Goal: Check status

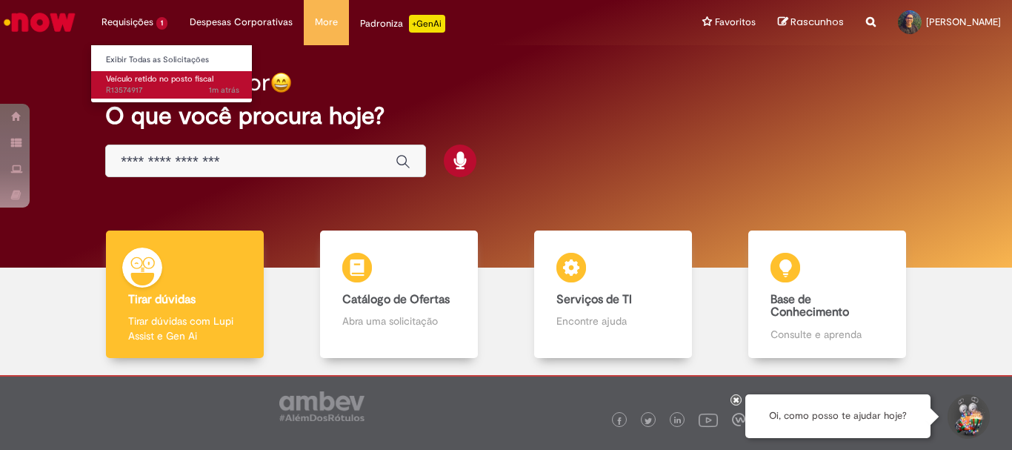
click at [148, 87] on span "1m atrás 1m atrás R13574917" at bounding box center [172, 90] width 133 height 12
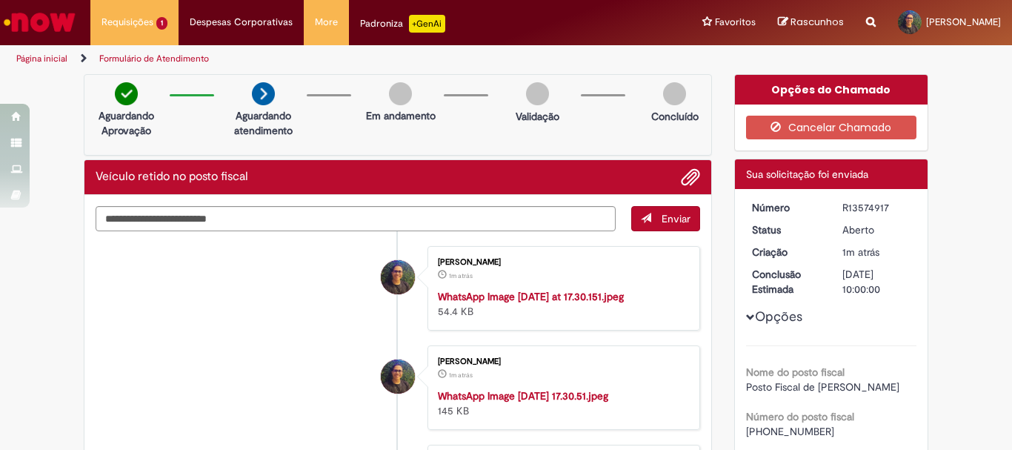
click at [857, 216] on div "Opções Nome do posto fiscal Posto Fiscal de Baraúna Número do posto fiscal [PHO…" at bounding box center [831, 364] width 171 height 328
click at [863, 210] on div "R13574917" at bounding box center [877, 207] width 69 height 15
copy div "R13574917"
